Goal: Task Accomplishment & Management: Manage account settings

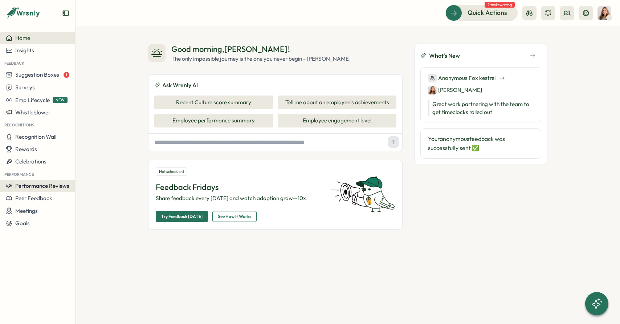
click at [26, 186] on span "Performance Reviews" at bounding box center [42, 185] width 54 height 7
click at [97, 173] on div "Reviews" at bounding box center [105, 172] width 56 height 8
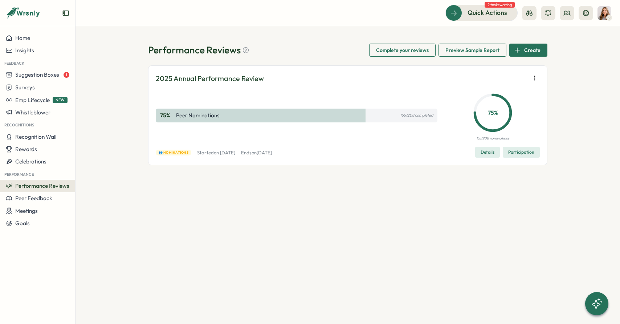
drag, startPoint x: 533, startPoint y: 79, endPoint x: 536, endPoint y: 80, distance: 3.8
click at [533, 79] on icon "button" at bounding box center [534, 77] width 7 height 7
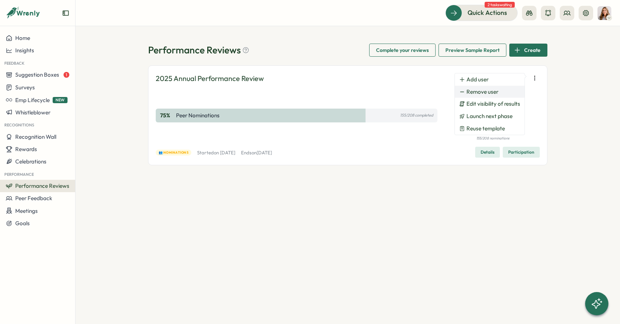
click at [491, 95] on button "Remove user" at bounding box center [490, 92] width 70 height 12
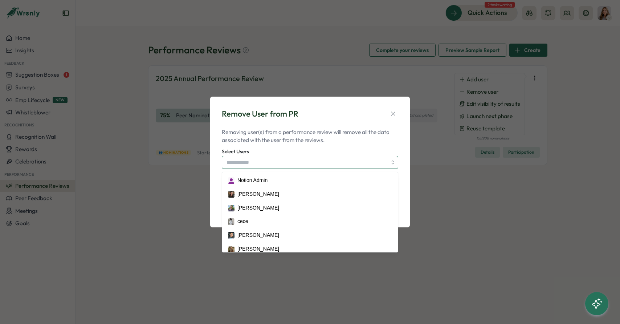
click at [327, 156] on input "Select Users" at bounding box center [306, 162] width 160 height 12
type input "***"
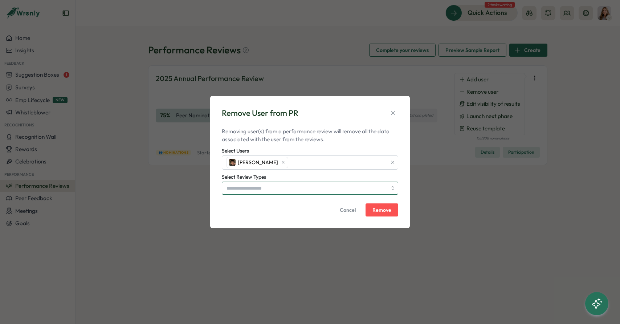
click at [298, 189] on input "Select Review Types" at bounding box center [306, 188] width 160 height 12
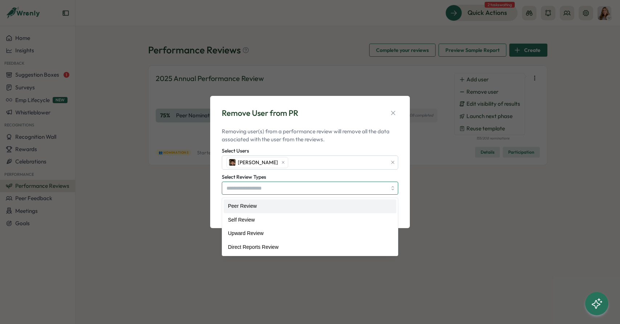
drag, startPoint x: 289, startPoint y: 202, endPoint x: 284, endPoint y: 209, distance: 8.9
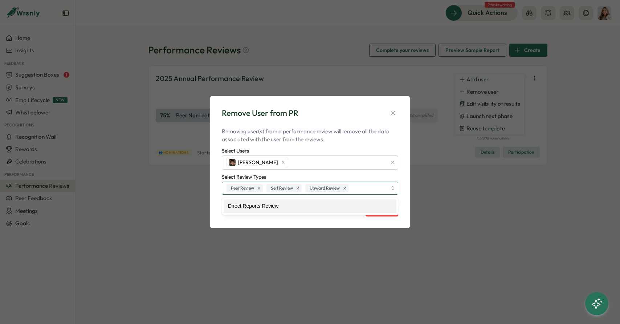
drag, startPoint x: 279, startPoint y: 210, endPoint x: 294, endPoint y: 212, distance: 15.3
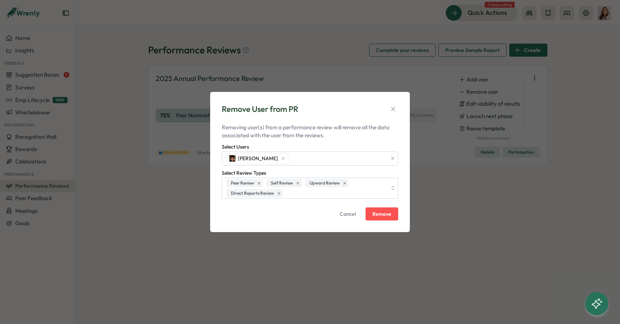
click at [375, 216] on span "Remove" at bounding box center [381, 213] width 19 height 5
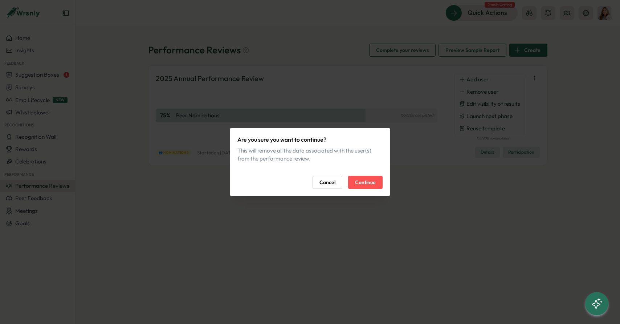
click at [373, 184] on span "Continue" at bounding box center [365, 182] width 21 height 12
